Goal: Find specific page/section: Find specific page/section

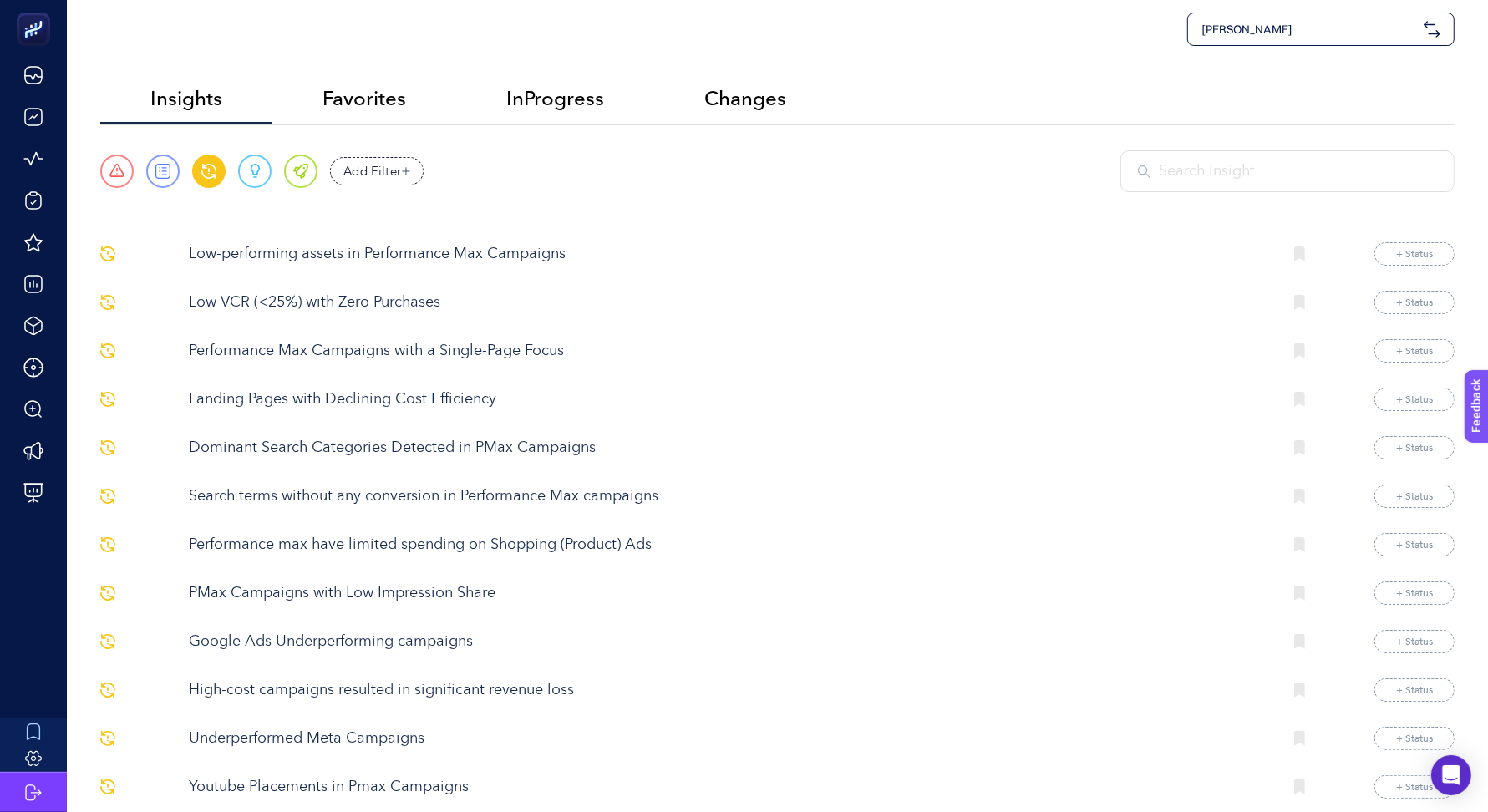
click at [1298, 14] on div "[PERSON_NAME]" at bounding box center [1321, 29] width 268 height 34
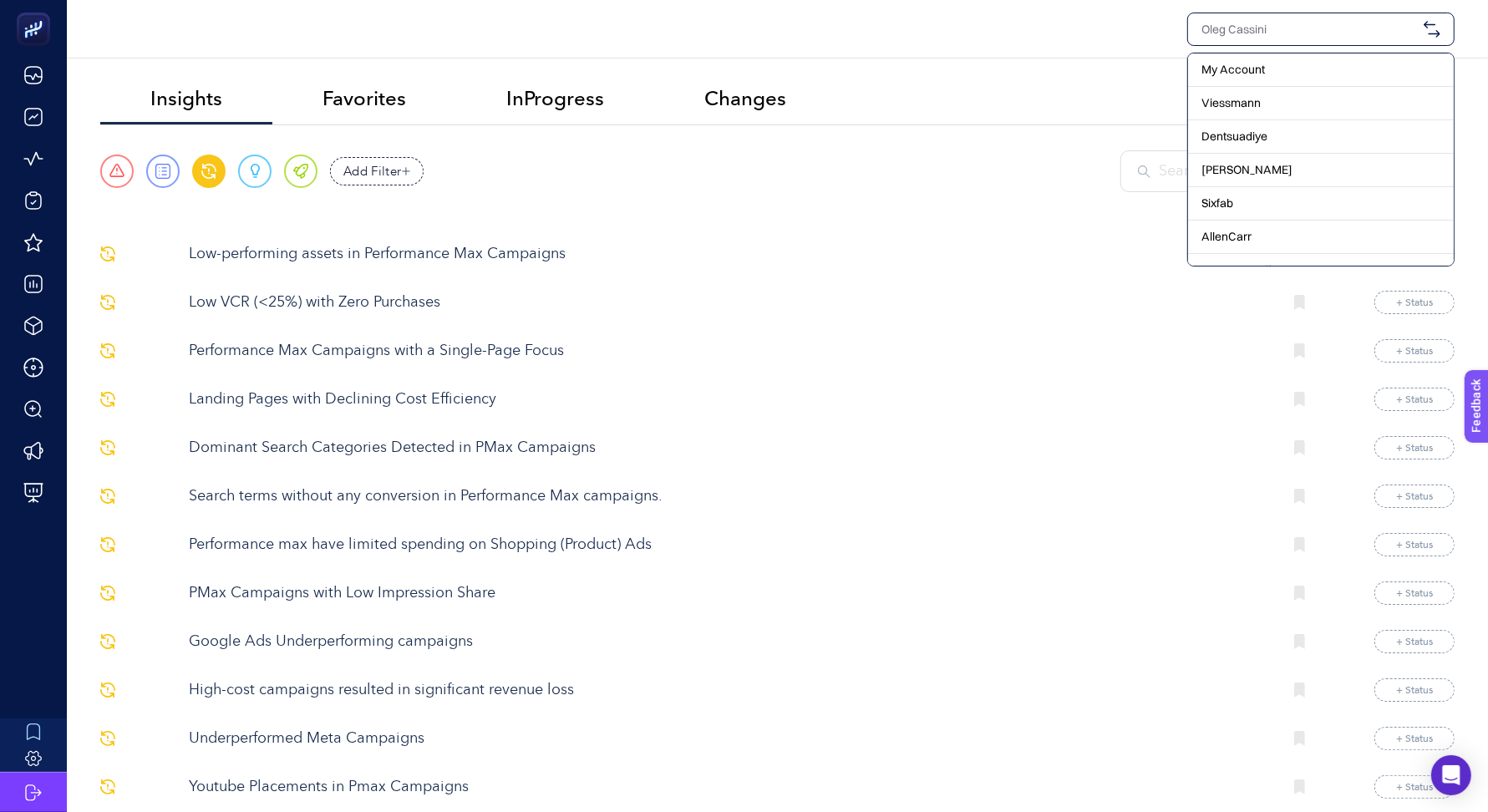
click at [1253, 30] on input "text" at bounding box center [1310, 29] width 216 height 17
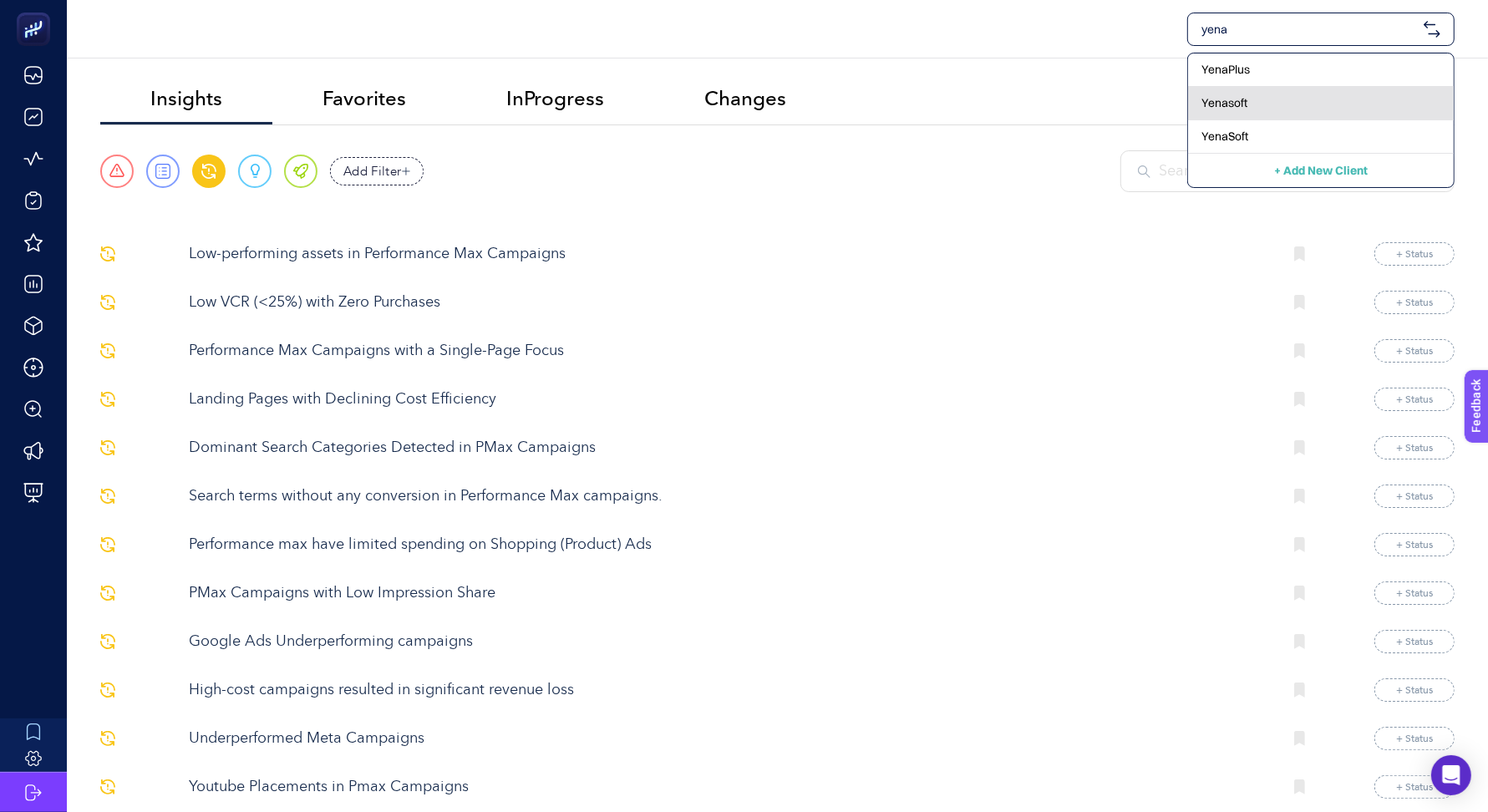
type input "yena"
click at [1260, 104] on div "Yenasoft" at bounding box center [1321, 103] width 266 height 34
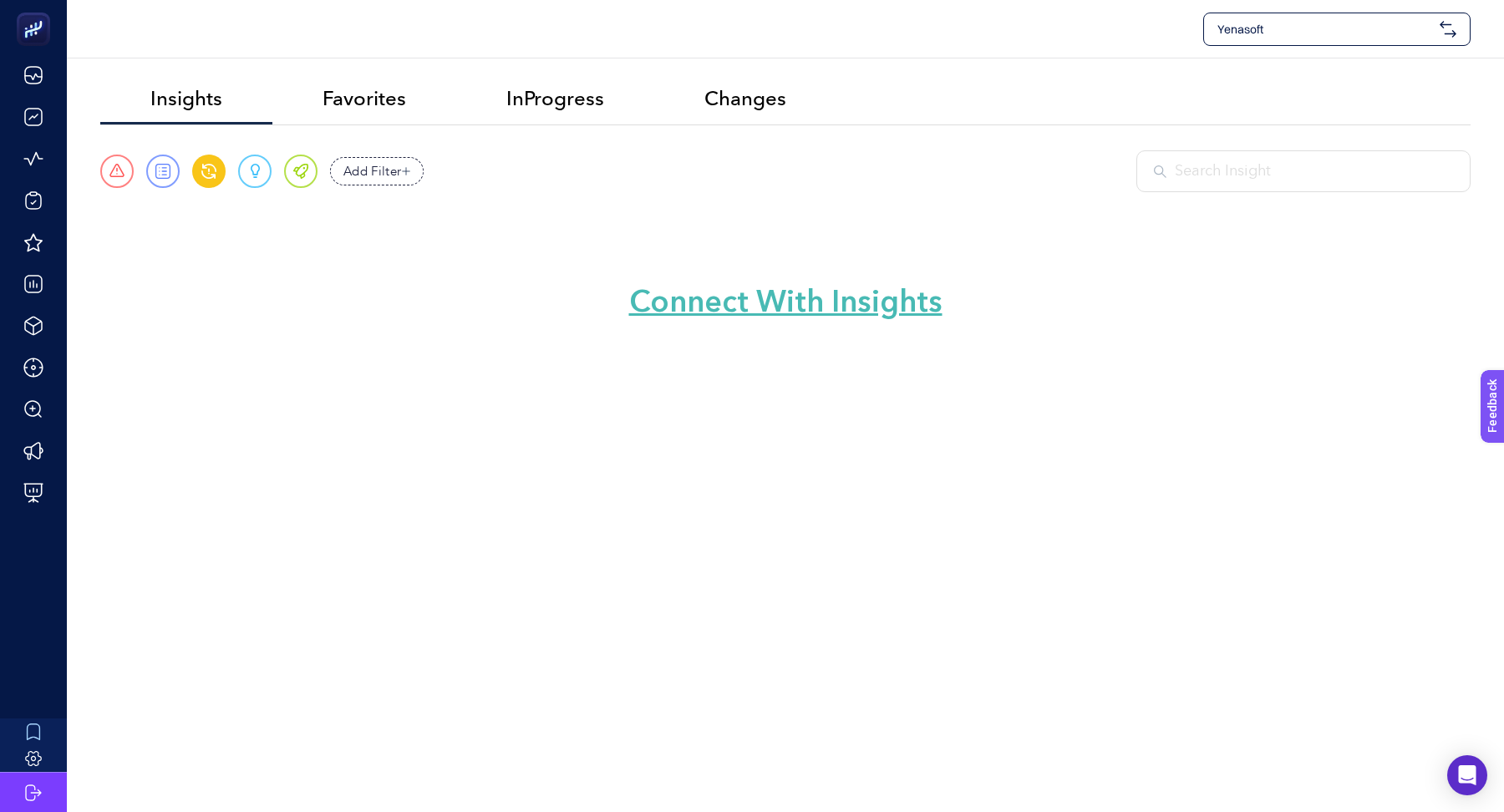
click at [1295, 23] on span "Yenasoft" at bounding box center [1325, 29] width 216 height 17
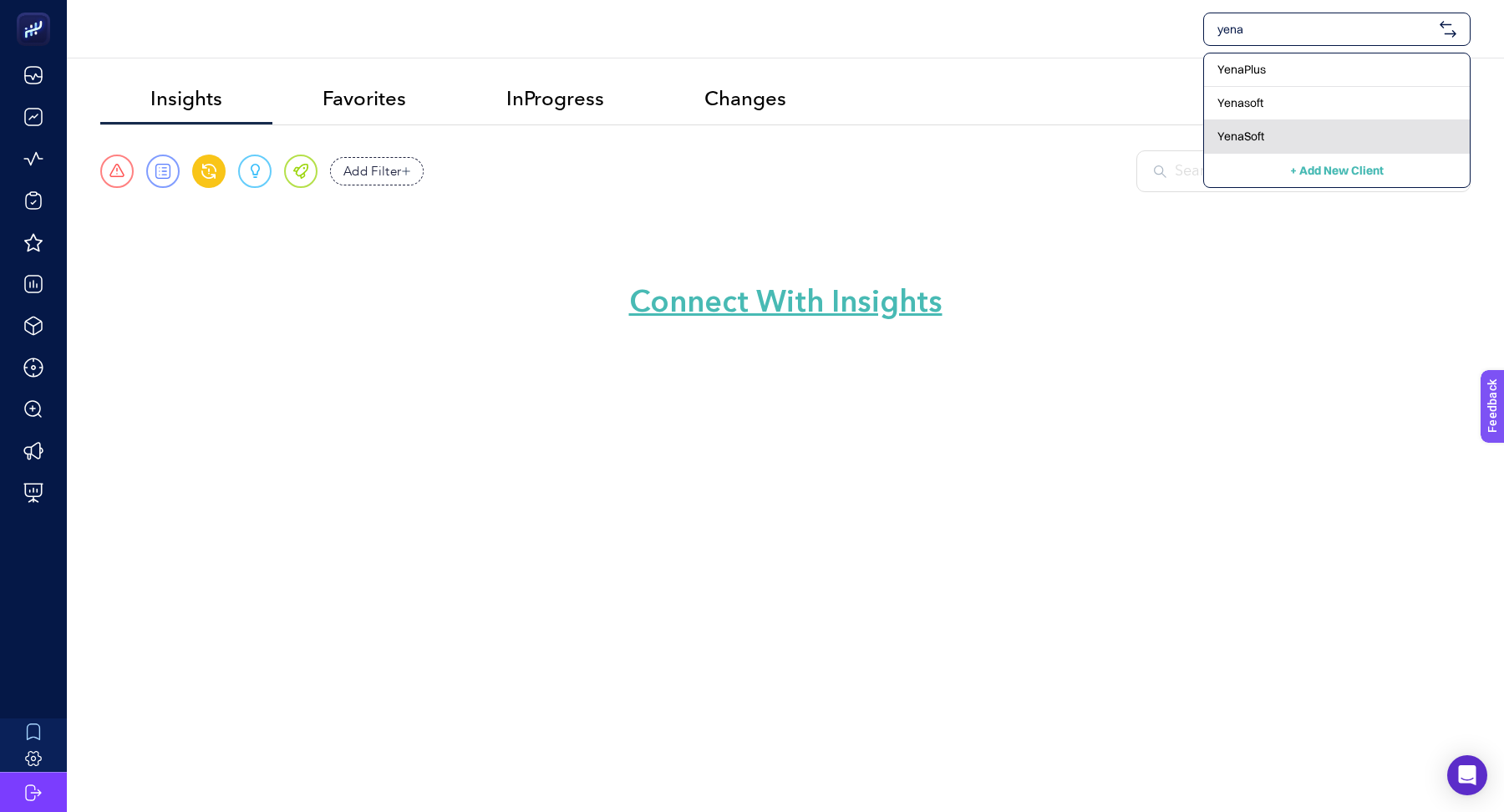
type input "yena"
click at [1281, 145] on div "YenaSoft" at bounding box center [1337, 137] width 266 height 34
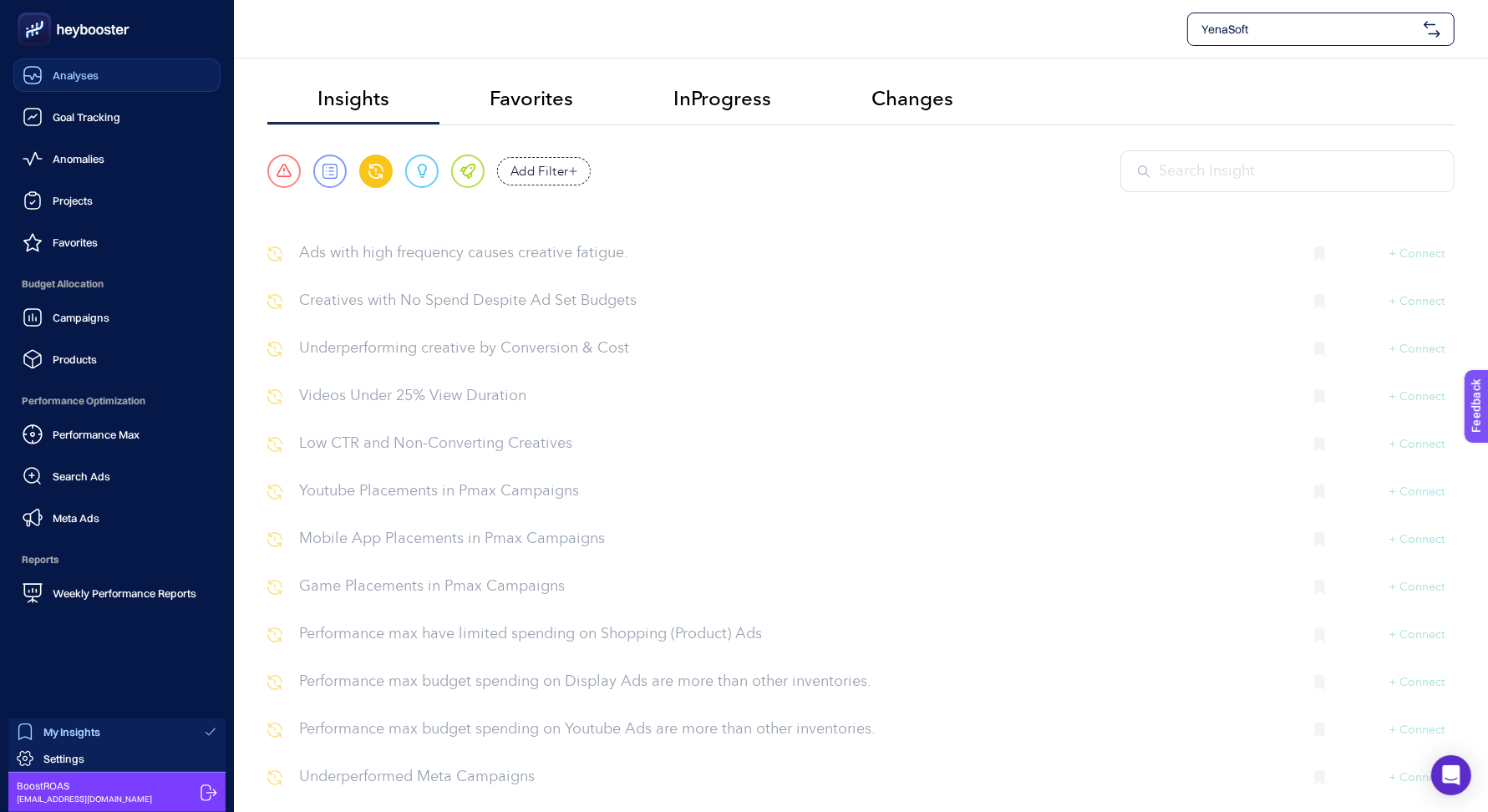
click at [101, 69] on link "Analyses" at bounding box center [117, 75] width 208 height 34
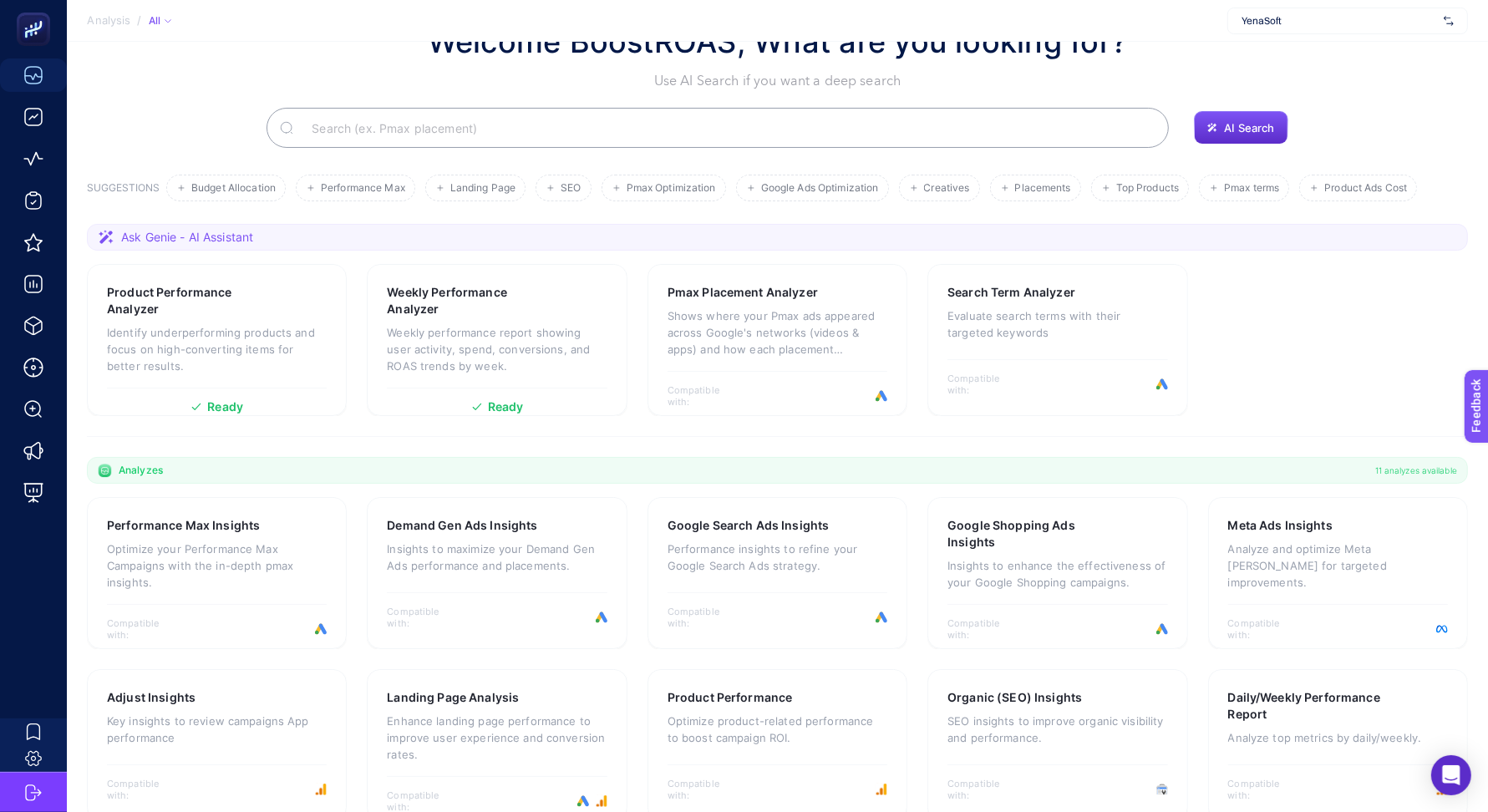
scroll to position [64, 0]
